Goal: Communication & Community: Answer question/provide support

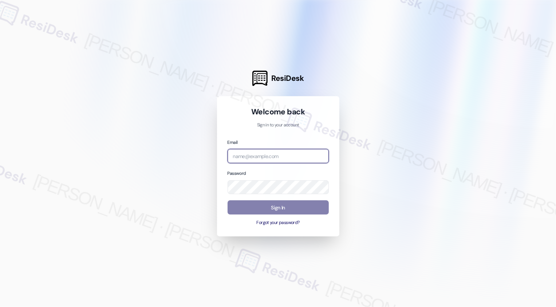
click at [243, 155] on input "email" at bounding box center [278, 156] width 101 height 14
type input "automated-surveys-broe-cecille.tinio@broe.com"
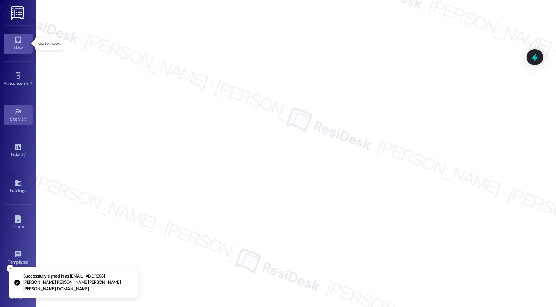
click at [13, 48] on div "Inbox" at bounding box center [18, 47] width 36 height 7
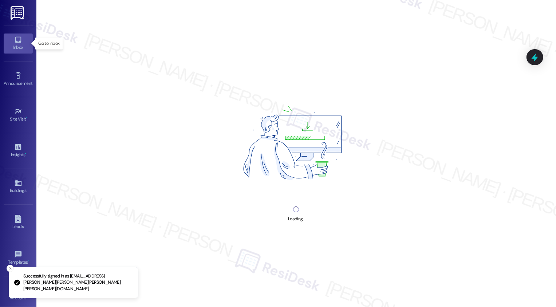
click at [13, 48] on div "Inbox" at bounding box center [18, 47] width 36 height 7
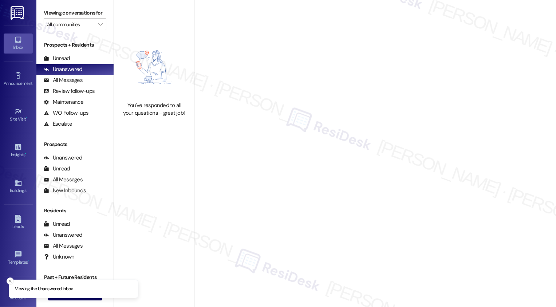
click at [19, 44] on div "Inbox" at bounding box center [18, 47] width 36 height 7
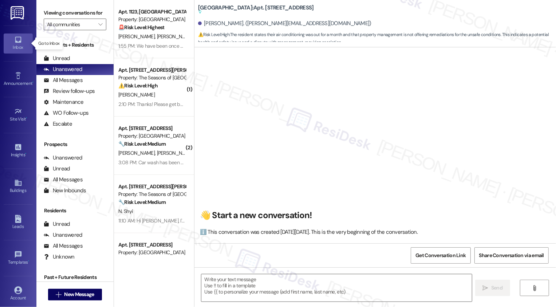
click at [19, 44] on div "Inbox" at bounding box center [18, 47] width 36 height 7
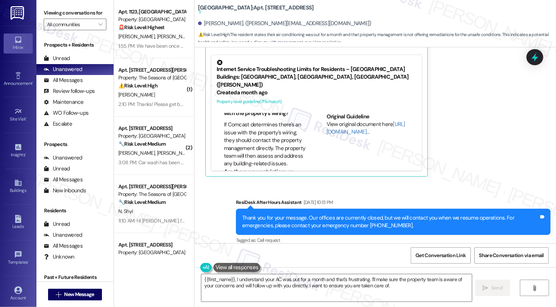
scroll to position [579, 0]
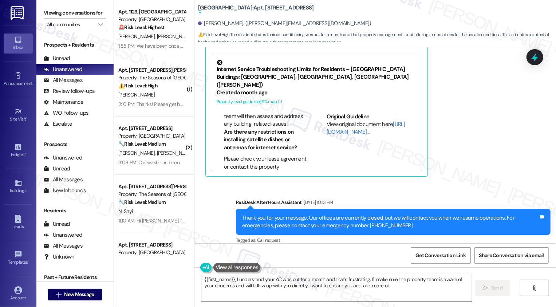
click at [243, 285] on textarea "{{first_name}}, I understand your AC was out for a month and that's frustrating…" at bounding box center [336, 287] width 271 height 27
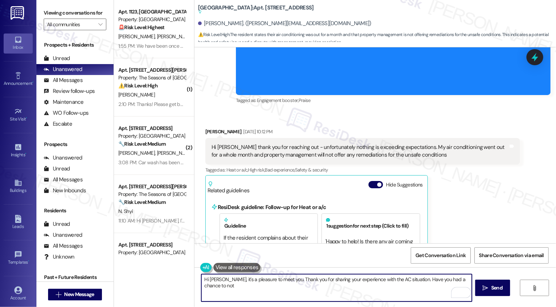
scroll to position [258, 0]
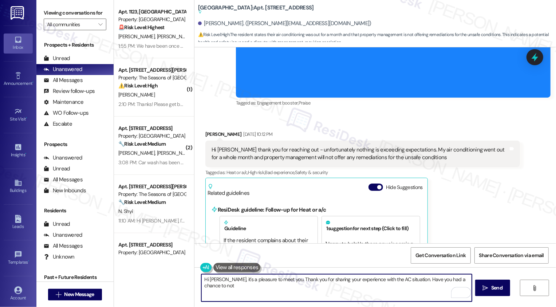
type textarea "Hi Eva, it's a pleasure to meet you. Thank you for sharing your experience with…"
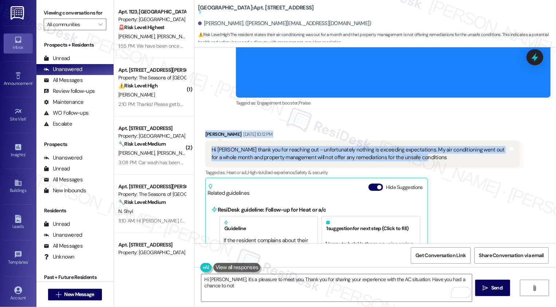
drag, startPoint x: 200, startPoint y: 125, endPoint x: 421, endPoint y: 148, distance: 222.4
click at [421, 148] on div "Eva Lambert Aug 22, 2025 at 10:12 PM Hi Sarah thank you for reaching out - unfo…" at bounding box center [362, 276] width 315 height 293
copy div "Eva Lambert Aug 22, 2025 at 10:12 PM Hi Sarah thank you for reaching out - unfo…"
click at [269, 289] on textarea "Hi Eva, it's a pleasure to meet you. Thank you for sharing your experience with…" at bounding box center [336, 287] width 271 height 27
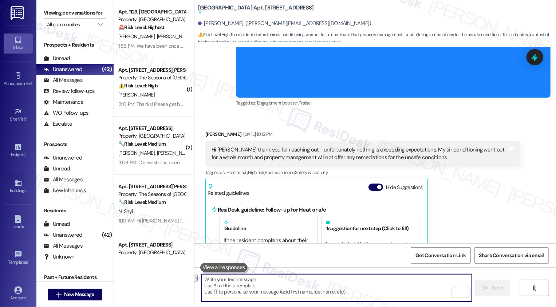
paste textarea "Hi Eva, thank you for sharing this with me. I’m really sorry to hear about the …"
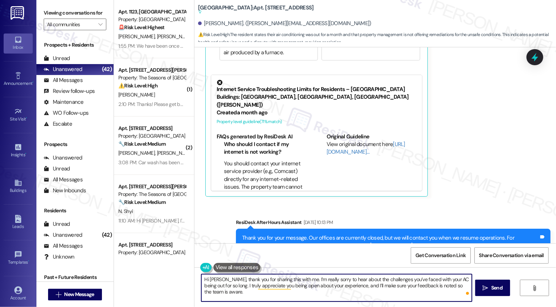
scroll to position [505, 0]
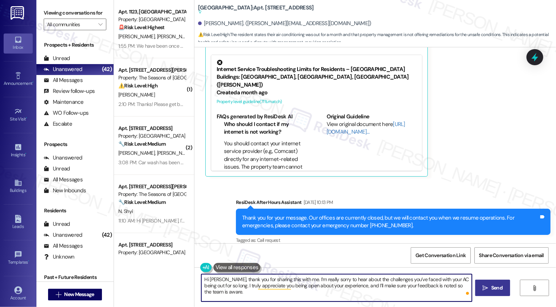
type textarea "Hi Eva, thank you for sharing this with me. I’m really sorry to hear about the …"
click at [492, 287] on span "Send" at bounding box center [496, 288] width 11 height 8
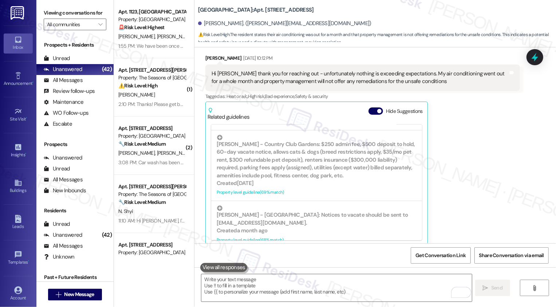
scroll to position [463, 0]
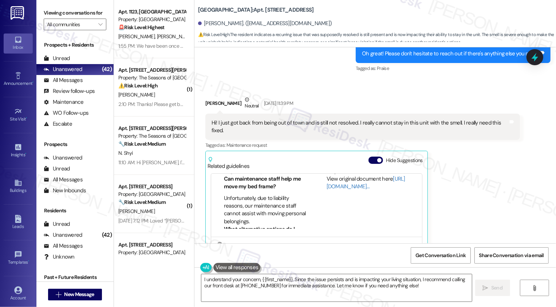
scroll to position [1510, 0]
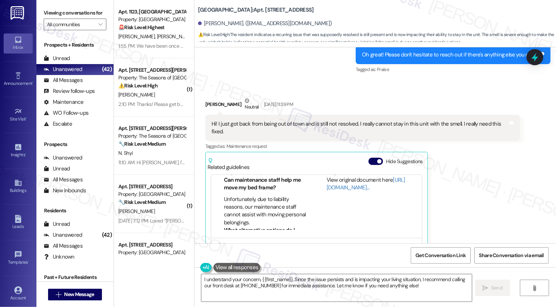
click at [210, 97] on div "Christina Schaefer Neutral Aug 22, 2025 at 11:39 PM" at bounding box center [362, 106] width 315 height 18
copy div "Christina"
click at [230, 281] on textarea "I understand your concern, {{first_name}}. Since the issue persists and is impa…" at bounding box center [336, 287] width 271 height 27
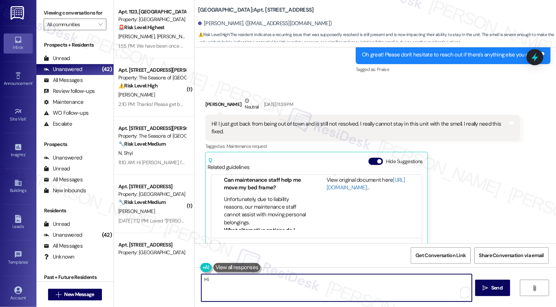
paste textarea "Christina"
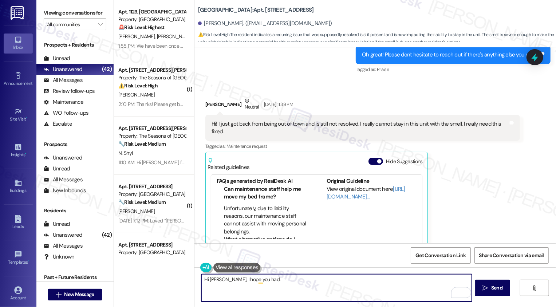
scroll to position [54, 0]
type textarea "Hi Christina, I hope you had a great weekend."
click at [493, 182] on div "Christina Schaefer Neutral Aug 22, 2025 at 11:39 PM Hi! I just got back from be…" at bounding box center [362, 197] width 315 height 200
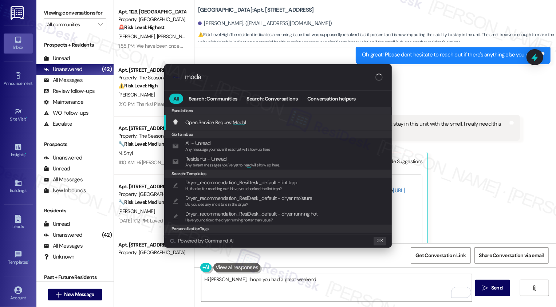
type input "modal"
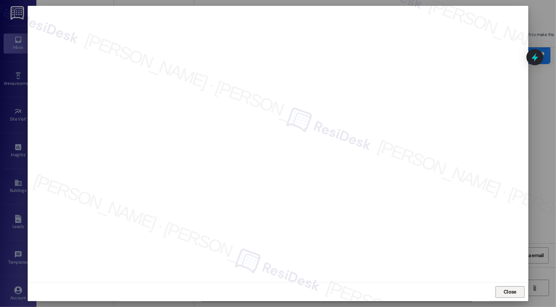
click at [511, 289] on span "Close" at bounding box center [510, 292] width 13 height 8
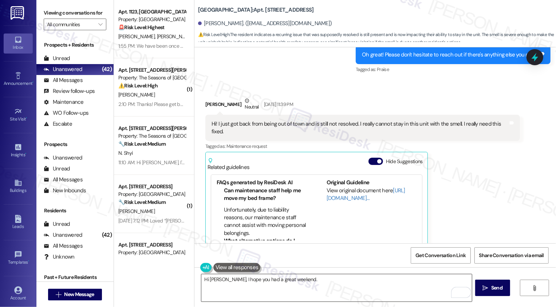
click at [365, 287] on textarea "Hi Christina, I hope you had a great weekend." at bounding box center [336, 287] width 271 height 27
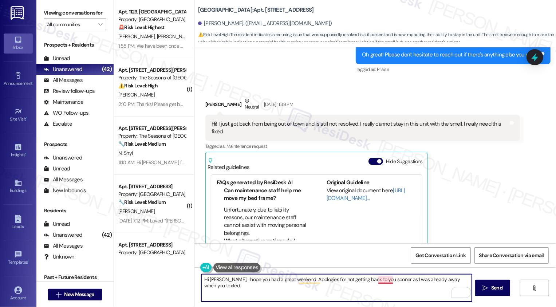
click at [387, 278] on textarea "Hi Christina, I hope you had a great weekend. Apologies for not getting back to…" at bounding box center [336, 287] width 271 height 27
click at [369, 283] on textarea "Hi Christina, I hope you had a great weekend. Apologies for not getting back to…" at bounding box center [336, 287] width 271 height 27
drag, startPoint x: 296, startPoint y: 279, endPoint x: 213, endPoint y: 281, distance: 82.4
click at [214, 283] on textarea "Hi Christina, I hope you had a great weekend. Apologies for not getting back to…" at bounding box center [336, 287] width 271 height 27
click at [259, 282] on textarea "Hi Christina, I hope you had a great weekend. Apologies for not getting back to…" at bounding box center [336, 287] width 271 height 27
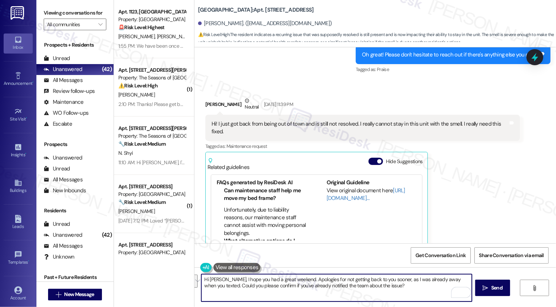
drag, startPoint x: 295, startPoint y: 280, endPoint x: 217, endPoint y: 281, distance: 78.3
click at [216, 283] on textarea "Hi Christina, I hope you had a great weekend. Apologies for not getting back to…" at bounding box center [336, 287] width 271 height 27
click at [236, 282] on textarea "Hi Christina, I hope you had a great weekend. Apologies for not getting back to…" at bounding box center [336, 287] width 271 height 27
drag, startPoint x: 295, startPoint y: 279, endPoint x: 215, endPoint y: 286, distance: 80.0
click at [215, 287] on textarea "Hi Christina, I hope you had a great weekend. Apologies for not getting back to…" at bounding box center [336, 287] width 271 height 27
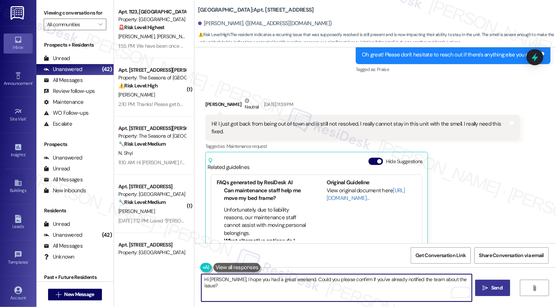
type textarea "Hi Christina, I hope you had a great weekend. Could you please confirm if you'v…"
click at [486, 292] on button " Send" at bounding box center [492, 288] width 35 height 16
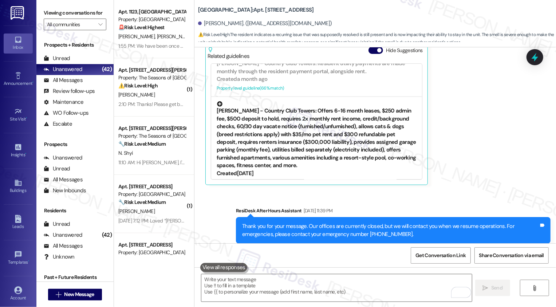
scroll to position [295, 0]
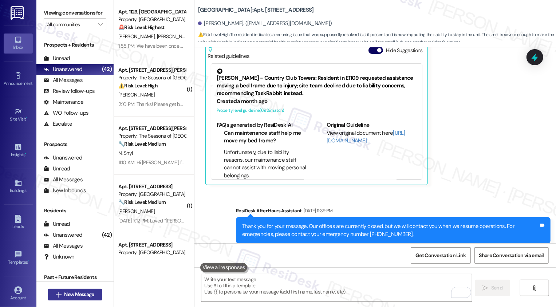
click at [67, 292] on span "New Message" at bounding box center [79, 295] width 30 height 8
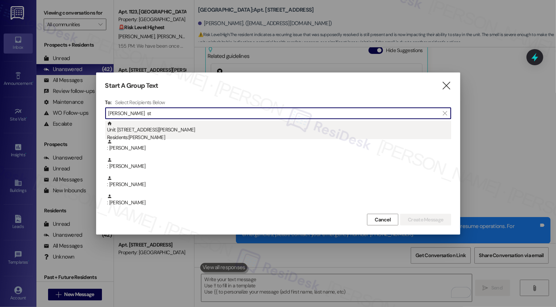
type input "morgan st"
click at [151, 129] on div "Unit: 0406C - 3498 Cedar E Ellsworth Ave Residents: Morgan Stoll" at bounding box center [279, 131] width 344 height 21
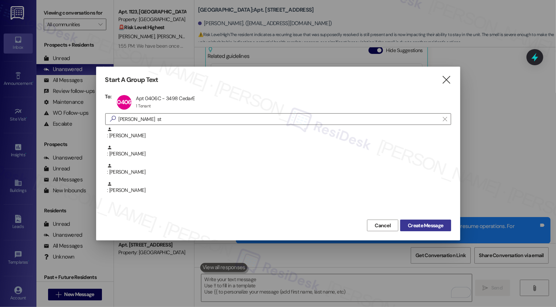
click at [435, 229] on button "Create Message" at bounding box center [425, 226] width 51 height 12
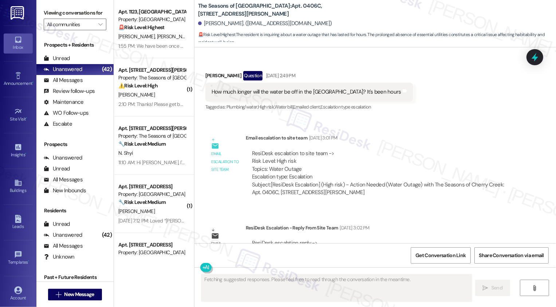
scroll to position [1835, 0]
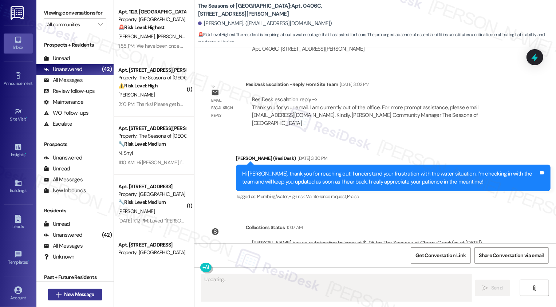
click at [64, 292] on span "New Message" at bounding box center [79, 295] width 30 height 8
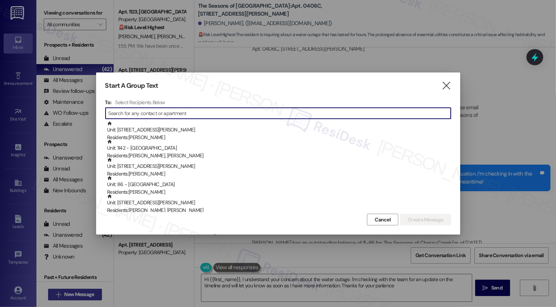
type textarea "Hi {{first_name}}, I understand your concern about the water outage. I'm checki…"
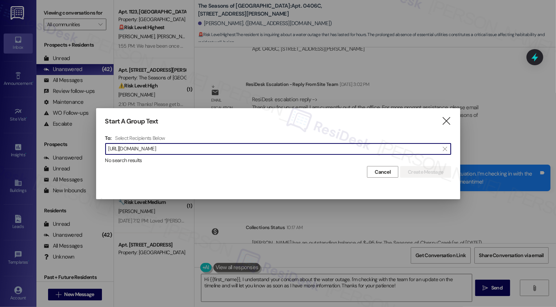
type input "https://www.theresidesk.com/text/insights-conversations/1430026/thread-sla-dash…"
click at [449, 112] on div "Start A Group Text  To: Select Recipients Below  https://www.theresidesk.com/…" at bounding box center [278, 147] width 364 height 79
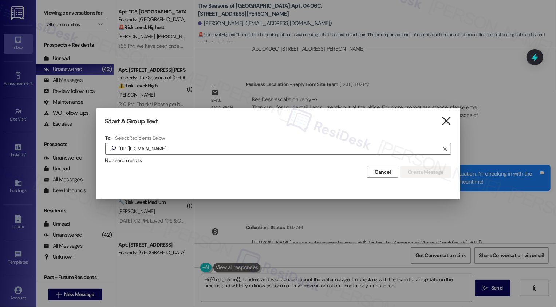
click at [447, 120] on icon "" at bounding box center [446, 121] width 10 height 8
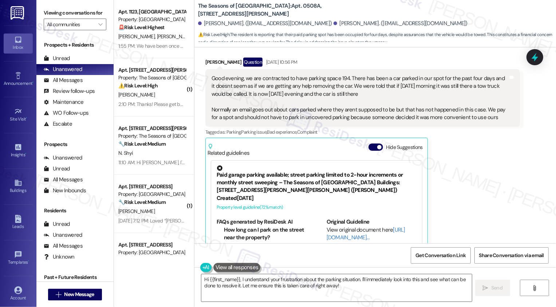
scroll to position [12, 0]
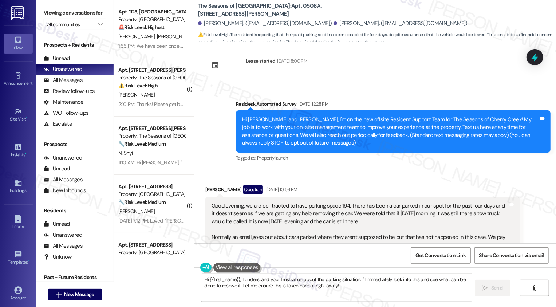
click at [207, 189] on div "[PERSON_NAME] Question [DATE] 10:56 PM" at bounding box center [362, 191] width 315 height 12
copy div "[PERSON_NAME]"
click at [223, 279] on textarea "Hi {{first_name}}, I understand your frustration about the parking situation. I…" at bounding box center [336, 287] width 271 height 27
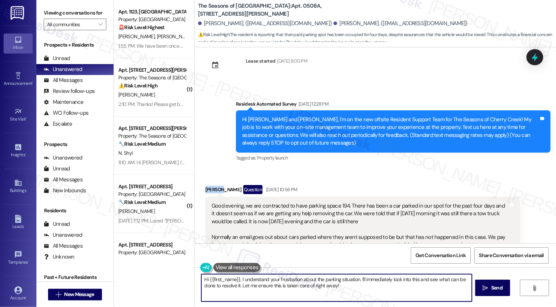
click at [223, 279] on textarea "Hi {{first_name}}, I understand your frustration about the parking situation. I…" at bounding box center [336, 287] width 271 height 27
paste textarea "[PERSON_NAME]"
drag, startPoint x: 221, startPoint y: 278, endPoint x: 406, endPoint y: 302, distance: 186.6
click at [406, 304] on div "Hi [PERSON_NAME], I understand your frustration about the parking situation. I'…" at bounding box center [376, 294] width 362 height 55
click at [278, 279] on textarea "Hi Garrett, thank you for reaching out. I am so sorry to hear about the parking…" at bounding box center [336, 287] width 271 height 27
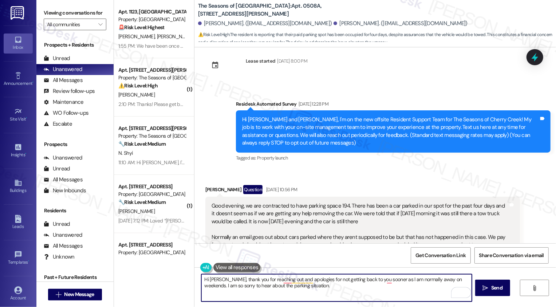
click at [314, 291] on textarea "Hi Garrett, thank you for reaching out and apologies for not getting back to yo…" at bounding box center [336, 287] width 271 height 27
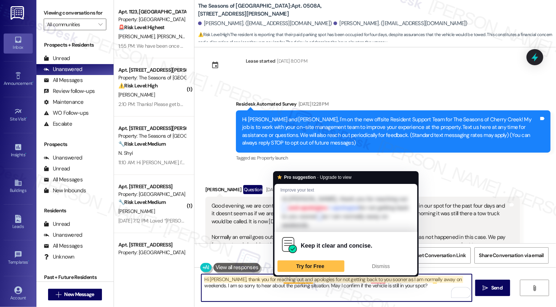
click at [279, 280] on textarea "Hi Garrett, thank you for reaching out and apologies for not getting back to yo…" at bounding box center [336, 287] width 271 height 27
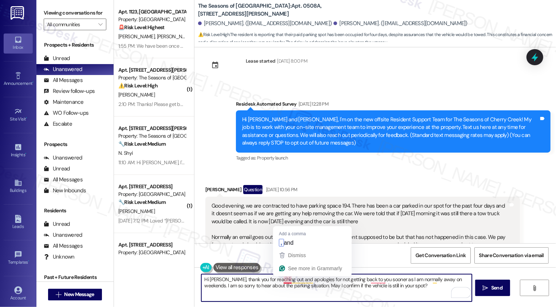
click at [286, 278] on textarea "Hi Garrett, thank you for reaching out and apologies for not getting back to yo…" at bounding box center [336, 287] width 271 height 27
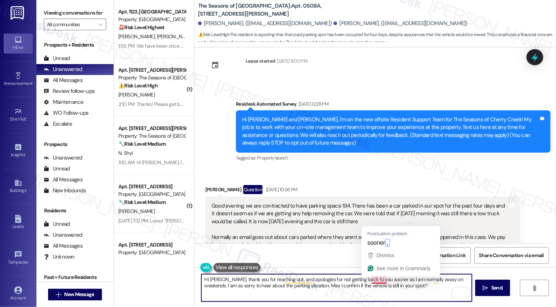
click at [375, 279] on textarea "Hi Garrett, thank you for reaching out, and apologies for not getting back to y…" at bounding box center [336, 287] width 271 height 27
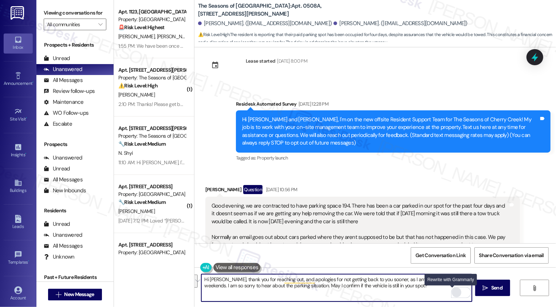
type textarea "Hi [PERSON_NAME], thank you for reaching out, and apologies for not getting bac…"
click at [453, 293] on div "Rewrite with Grammarly" at bounding box center [457, 293] width 8 height 8
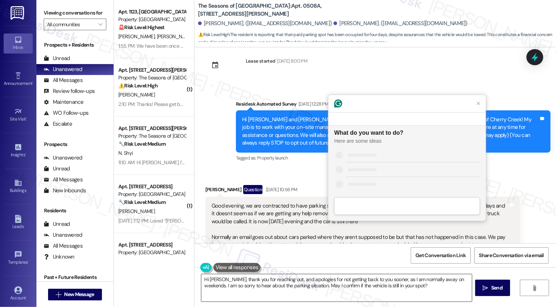
scroll to position [0, 0]
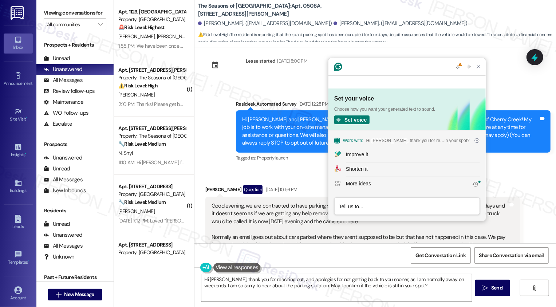
click at [362, 153] on div "Improve it" at bounding box center [357, 155] width 22 height 8
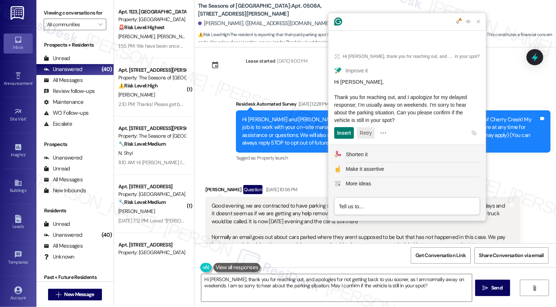
click at [371, 129] on button "Retry" at bounding box center [366, 133] width 18 height 12
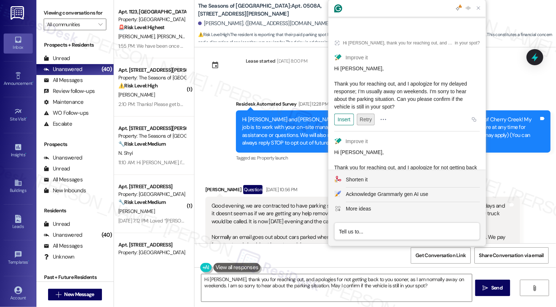
scroll to position [32, 0]
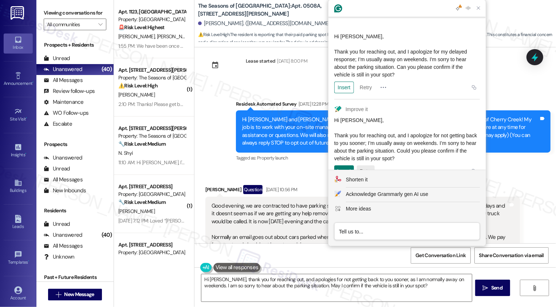
click at [372, 165] on button "Retry" at bounding box center [366, 171] width 18 height 12
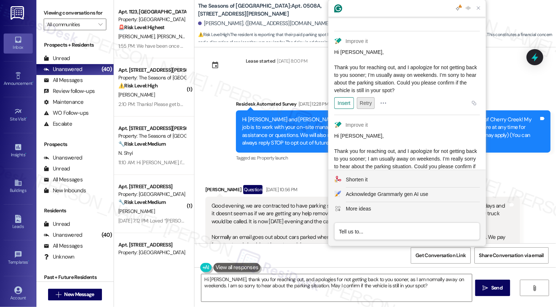
scroll to position [116, 0]
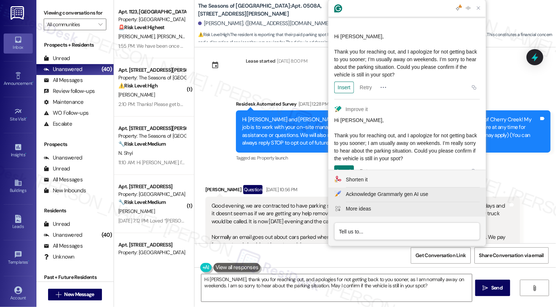
click at [370, 203] on button "More ideas" at bounding box center [407, 209] width 157 height 15
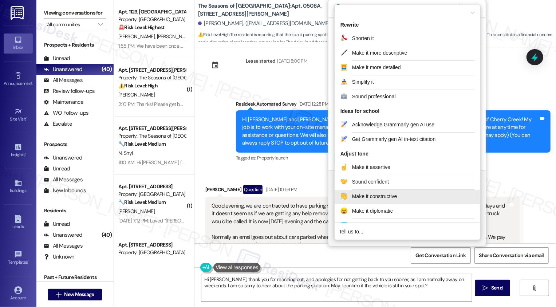
scroll to position [146, 0]
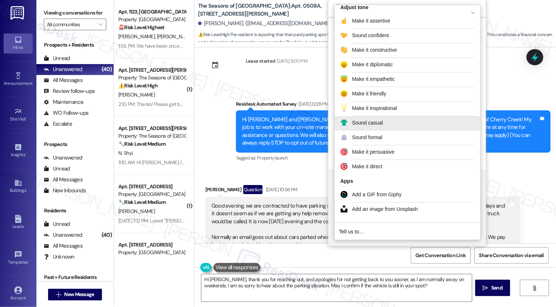
click at [366, 120] on div "Sound casual" at bounding box center [367, 123] width 31 height 8
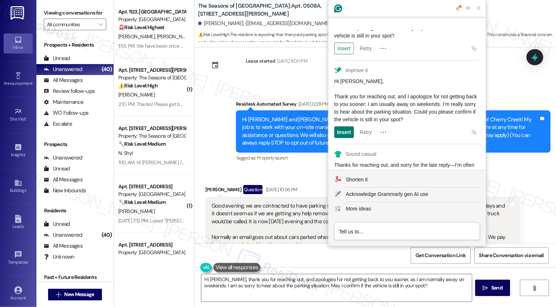
scroll to position [184, 0]
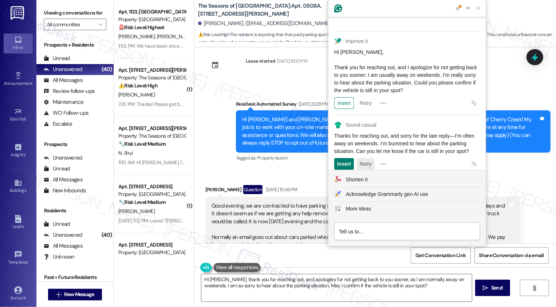
click at [368, 158] on button "Retry" at bounding box center [366, 164] width 18 height 12
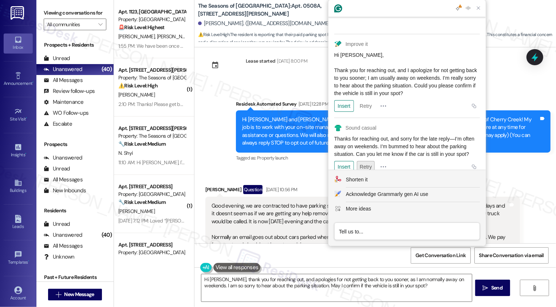
scroll to position [203, 0]
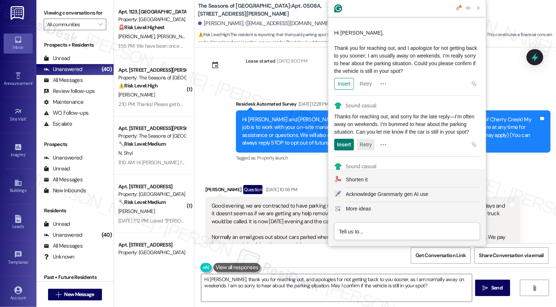
click at [373, 139] on button "Retry" at bounding box center [366, 145] width 18 height 12
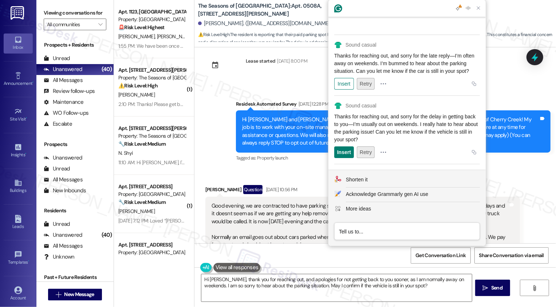
scroll to position [313, 0]
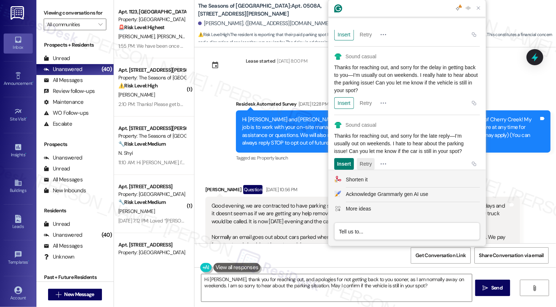
click at [369, 158] on button "Retry" at bounding box center [366, 164] width 18 height 12
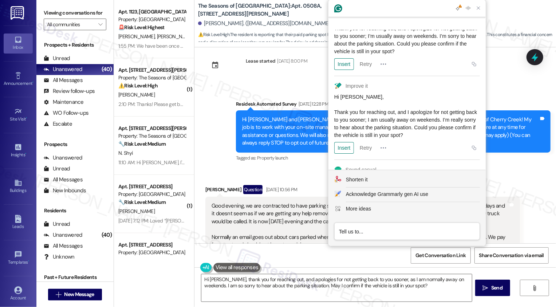
scroll to position [36, 0]
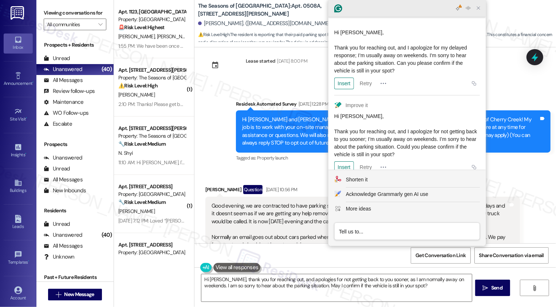
click at [480, 7] on icon "Close Grammarly Assistant" at bounding box center [479, 8] width 6 height 6
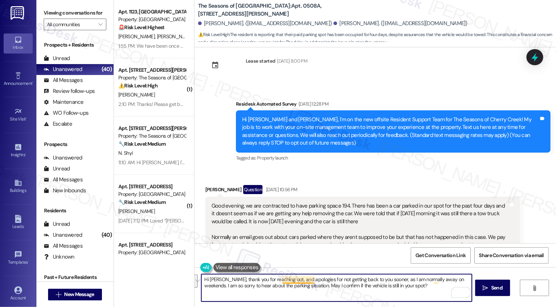
click at [297, 280] on textarea "Hi [PERSON_NAME], thank you for reaching out, and apologies for not getting bac…" at bounding box center [336, 287] width 271 height 27
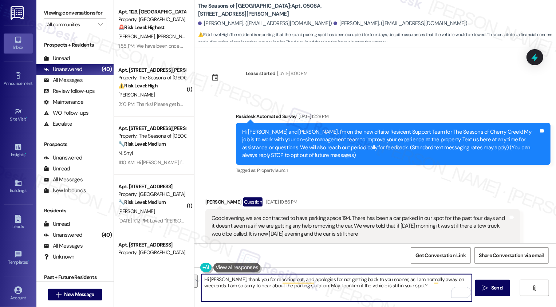
scroll to position [12, 0]
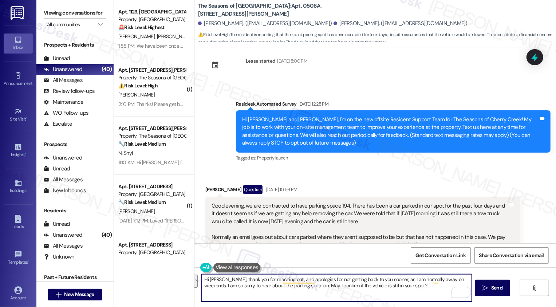
paste textarea "my apologies for the delay in getting back to you—I’m normally away on weekends…"
click at [394, 280] on textarea "Hi [PERSON_NAME], thank you for reaching out, and my apologies for the delay in…" at bounding box center [336, 287] width 271 height 27
click at [459, 279] on textarea "Hi [PERSON_NAME], thank you for reaching out, and my apologies for the delay in…" at bounding box center [336, 287] width 271 height 27
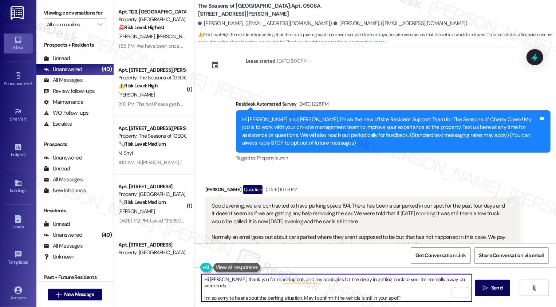
click at [463, 280] on textarea "Hi [PERSON_NAME], thank you for reaching out, and my apologies for the delay in…" at bounding box center [336, 287] width 271 height 27
type textarea "Hi [PERSON_NAME], thank you for reaching out, and my apologies for the delay in…"
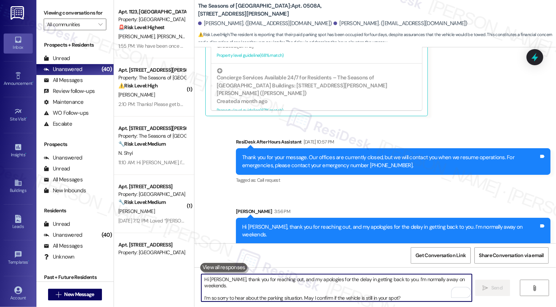
scroll to position [320, 0]
